Goal: Browse casually

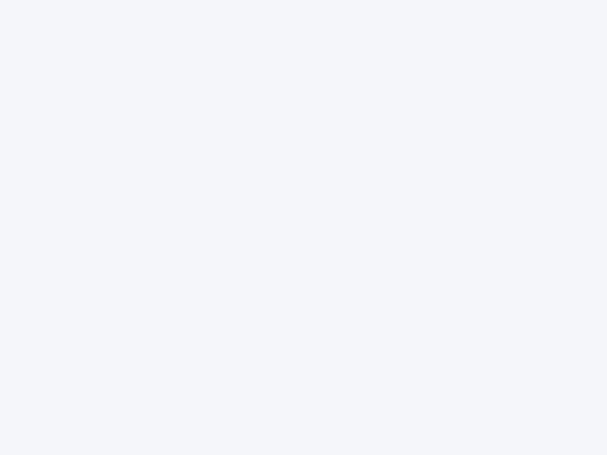
click at [304, 228] on div at bounding box center [303, 227] width 607 height 455
